Goal: Information Seeking & Learning: Learn about a topic

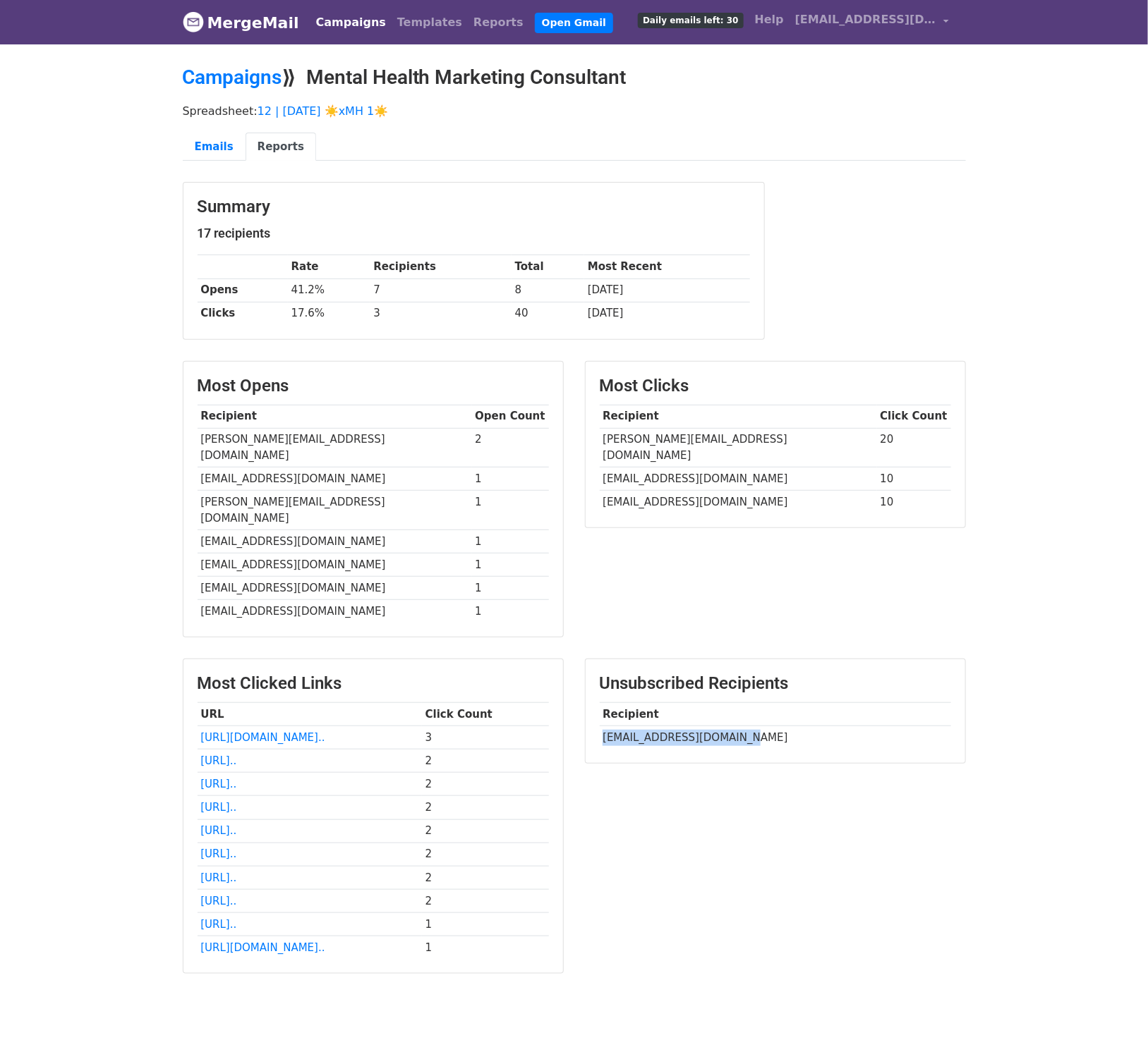
drag, startPoint x: 601, startPoint y: 708, endPoint x: 734, endPoint y: 708, distance: 133.0
click at [734, 727] on td "abudwine.therapy@gmail.com" at bounding box center [775, 739] width 351 height 24
copy td "abudwine.therapy@gmail.c"
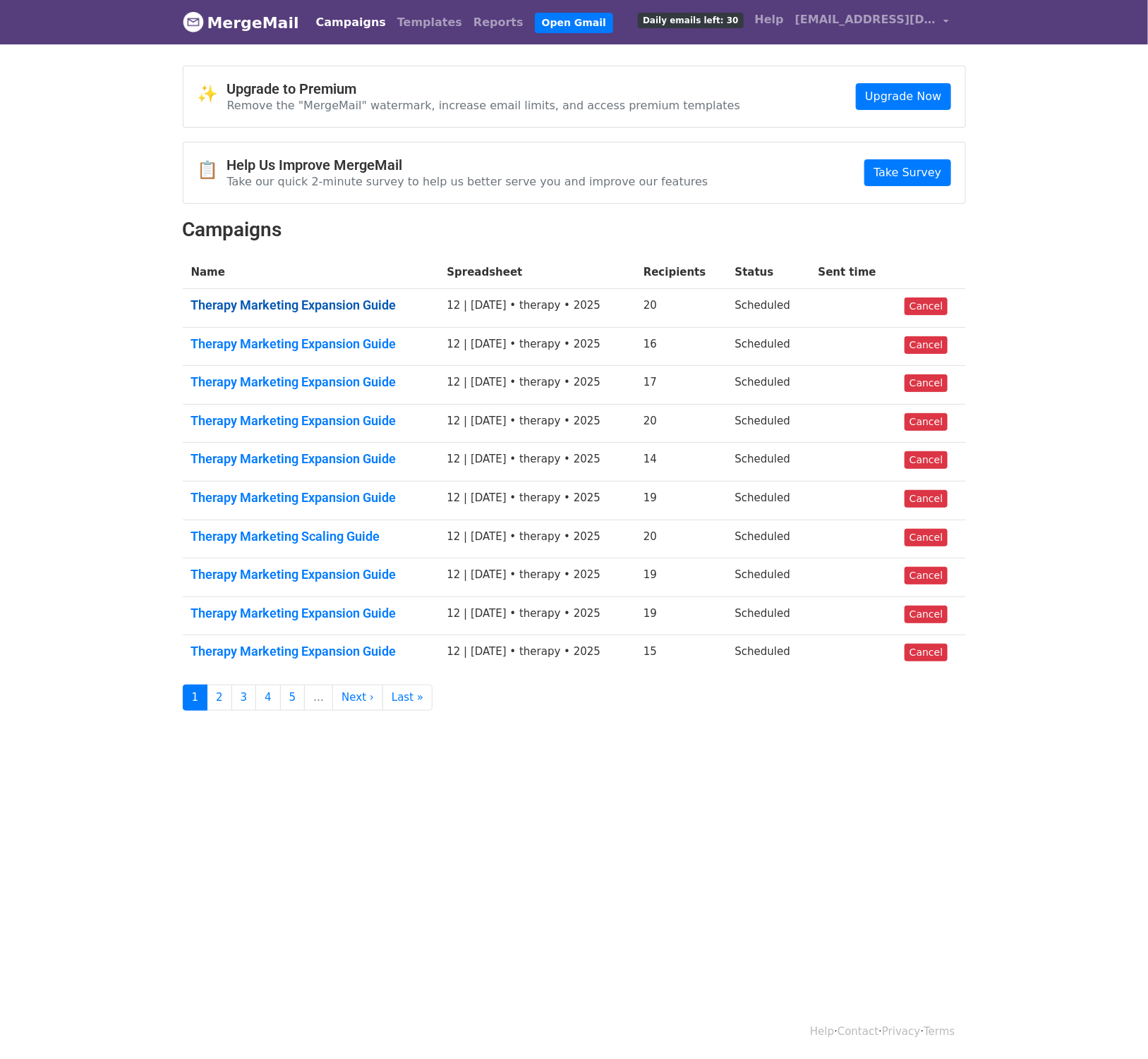
click at [272, 298] on link "Therapy Marketing Expansion Guide" at bounding box center [311, 306] width 239 height 16
